Goal: Task Accomplishment & Management: Manage account settings

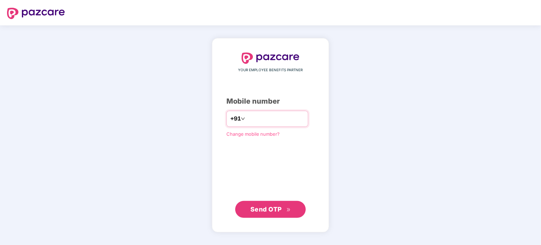
type input "**********"
click at [258, 210] on span "Send OTP" at bounding box center [265, 209] width 31 height 7
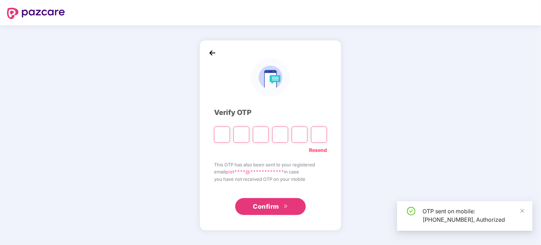
click at [218, 132] on input "Please enter verification code. Digit 1" at bounding box center [222, 135] width 16 height 16
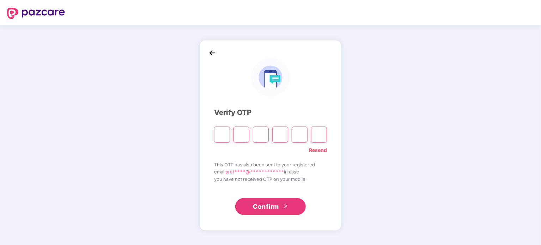
type input "*"
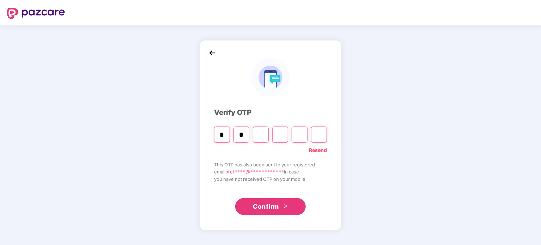
type input "*"
click at [219, 132] on input "*" at bounding box center [222, 135] width 16 height 16
type input "*"
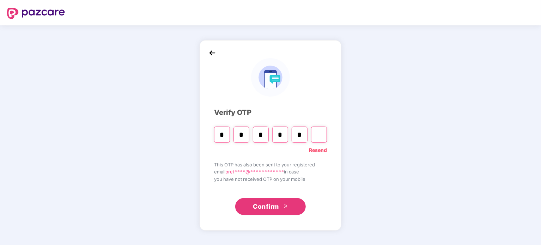
type input "*"
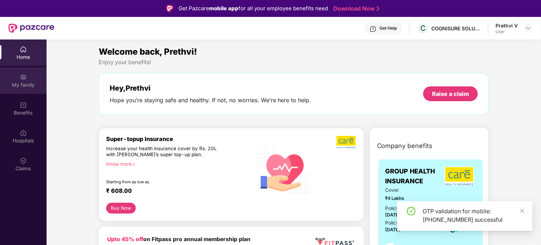
click at [17, 86] on div "My family" at bounding box center [23, 84] width 47 height 7
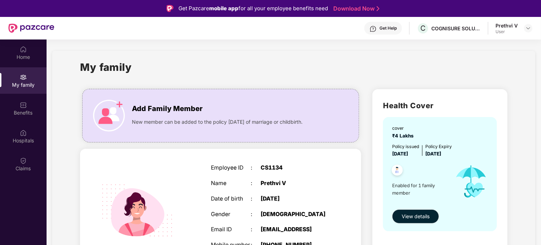
click at [500, 32] on div "User" at bounding box center [506, 32] width 22 height 6
click at [528, 25] on img at bounding box center [528, 28] width 6 height 6
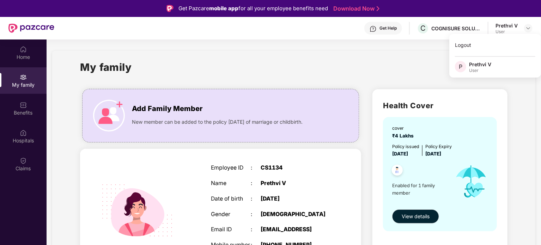
click at [471, 70] on div "User" at bounding box center [480, 71] width 22 height 6
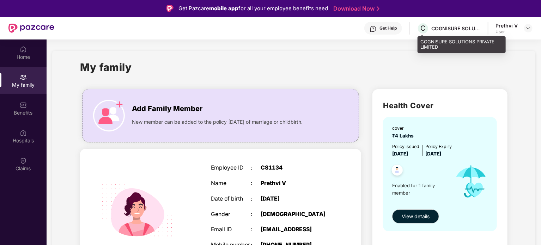
click at [442, 27] on div "COGNISURE SOLUTIONS PRIVATE LIMITED" at bounding box center [455, 28] width 49 height 7
click at [441, 27] on div "COGNISURE SOLUTIONS PRIVATE LIMITED" at bounding box center [455, 28] width 49 height 7
click at [461, 26] on div "COGNISURE SOLUTIONS PRIVATE LIMITED" at bounding box center [455, 28] width 49 height 7
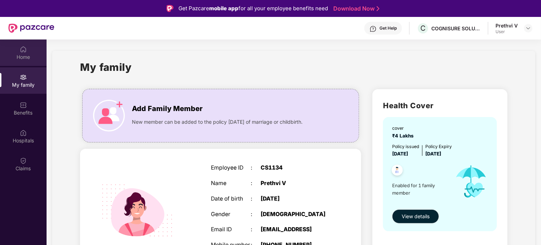
click at [28, 55] on div "Home" at bounding box center [23, 57] width 47 height 7
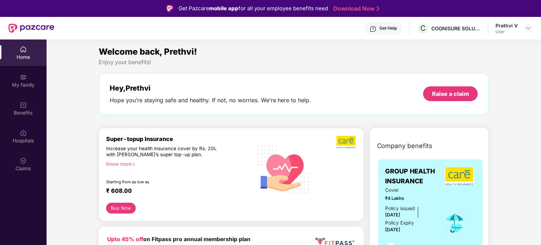
click at [347, 142] on img at bounding box center [346, 141] width 20 height 13
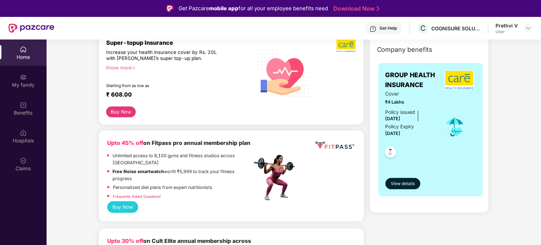
scroll to position [106, 0]
